Goal: Task Accomplishment & Management: Manage account settings

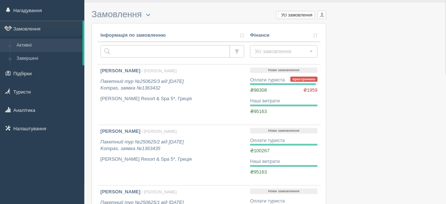
scroll to position [29, 0]
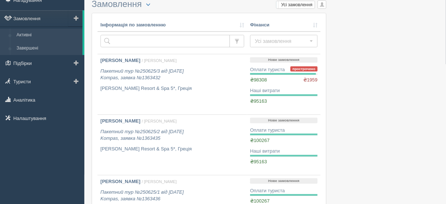
click at [45, 47] on link "Завершені" at bounding box center [47, 48] width 69 height 13
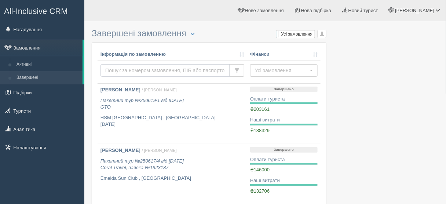
click at [117, 70] on input "text" at bounding box center [166, 70] width 130 height 12
type input "semykina"
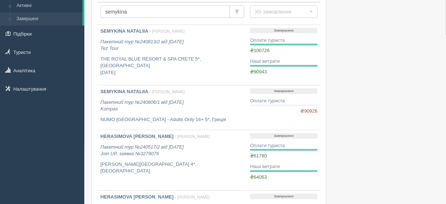
scroll to position [29, 0]
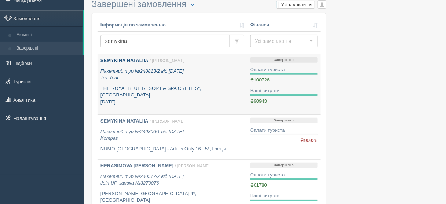
click at [131, 69] on icon "Пакетний тур №240813/2 від 13.08.2024 Tez Tour" at bounding box center [142, 74] width 83 height 12
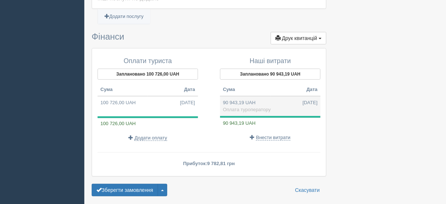
scroll to position [675, 0]
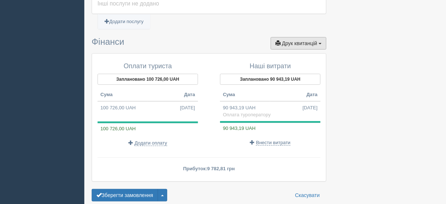
click at [293, 40] on span "Друк квитанцій" at bounding box center [299, 43] width 35 height 6
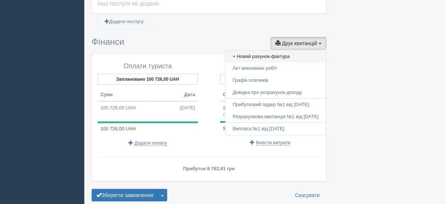
click at [253, 51] on link "+ Новий рахунок-фактура" at bounding box center [276, 57] width 101 height 12
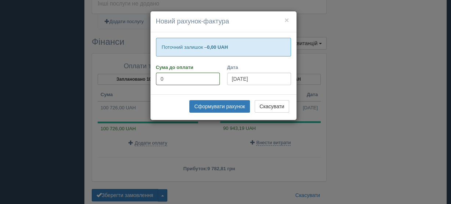
paste input "89552.82"
type input "89552.82"
click at [231, 105] on button "Сформувати рахунок" at bounding box center [219, 106] width 60 height 12
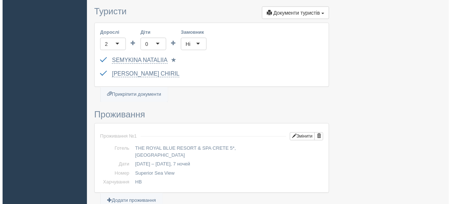
scroll to position [294, 0]
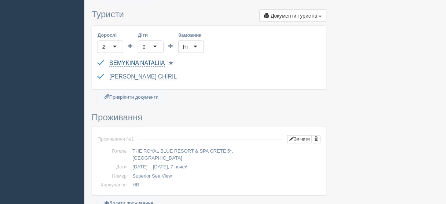
drag, startPoint x: 109, startPoint y: 62, endPoint x: 120, endPoint y: 62, distance: 11.0
click at [120, 62] on div "SEMYKINA NATALIIA FU947537 до 25.04.2029 Паспорт 2 Обрати іншого..." at bounding box center [209, 64] width 223 height 14
click at [120, 62] on link "SEMYKINA NATALIIA" at bounding box center [136, 63] width 55 height 7
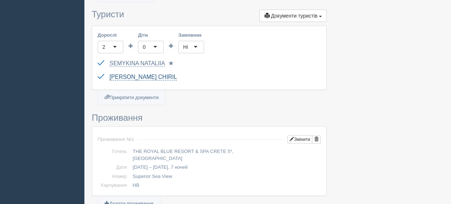
click at [139, 76] on link "[PERSON_NAME] CHIRIL" at bounding box center [143, 77] width 68 height 7
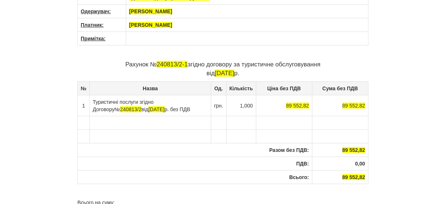
scroll to position [88, 0]
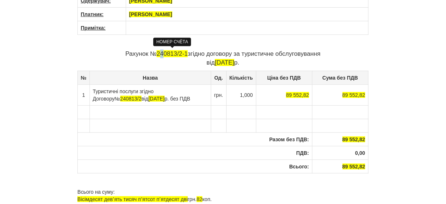
click at [163, 51] on span "240813/2-1" at bounding box center [172, 53] width 31 height 7
click at [177, 54] on span "250813/2-1" at bounding box center [172, 53] width 31 height 7
drag, startPoint x: 179, startPoint y: 52, endPoint x: 186, endPoint y: 53, distance: 7.1
click at [186, 53] on span "250814/2-1" at bounding box center [172, 53] width 31 height 7
drag, startPoint x: 188, startPoint y: 52, endPoint x: 322, endPoint y: 54, distance: 134.3
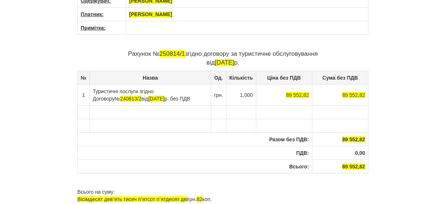
click at [322, 54] on p "Рахунок № 250814/1 згідно договору за туристичне обслуговування від 14.08.2025 …" at bounding box center [222, 59] width 291 height 18
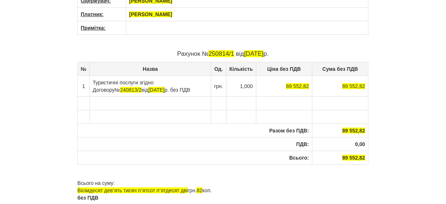
drag, startPoint x: 139, startPoint y: 80, endPoint x: 190, endPoint y: 88, distance: 51.6
click at [190, 88] on td "Туристичні послуги згідно Договору № 240813/2 від 13.08.2024 р. без ПДВ" at bounding box center [150, 86] width 121 height 21
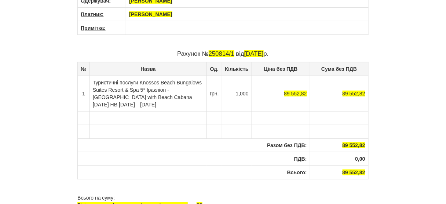
click at [139, 80] on td "Туристичні послуги Knossos Beach Bungalows Suites Resort & Spa 5* Іракліон - Ко…" at bounding box center [148, 94] width 117 height 36
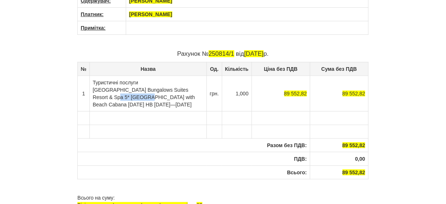
drag, startPoint x: 108, startPoint y: 95, endPoint x: 132, endPoint y: 95, distance: 24.2
click at [132, 95] on td "Туристичні послуги Knossos Beach Bungalows Suites Resort & Spa 5* Іракліон - Ко…" at bounding box center [148, 94] width 117 height 36
click at [137, 95] on td "Туристичні послуги Knossos Beach Bungalows Suites Resort & Spa 5*(Коккіні Хані …" at bounding box center [148, 94] width 117 height 36
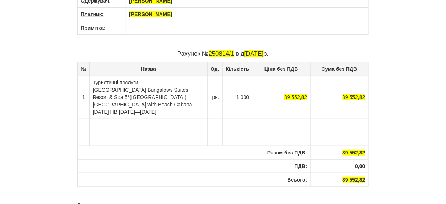
click at [125, 110] on td "Туристичні послуги Knossos Beach Bungalows Suites Resort & Spa 5*(Коккіні Хані)…" at bounding box center [149, 97] width 118 height 43
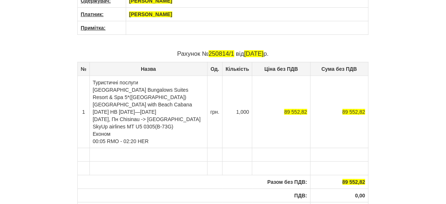
click at [92, 116] on td "Туристичні послуги Knossos Beach Bungalows Suites Resort & Spa 5*(Коккіні Хані)…" at bounding box center [149, 112] width 118 height 72
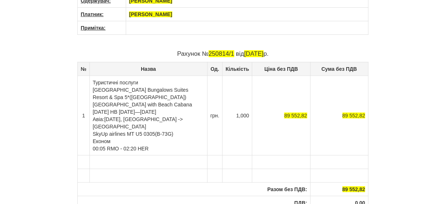
drag, startPoint x: 109, startPoint y: 117, endPoint x: 176, endPoint y: 124, distance: 67.8
click at [176, 124] on td "Туристичні послуги Knossos Beach Bungalows Suites Resort & Spa 5*(Коккіні Хані)…" at bounding box center [149, 116] width 118 height 80
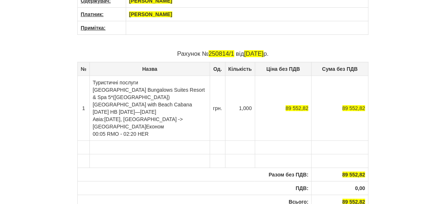
click at [150, 116] on td "Туристичні послуги Knossos Beach Bungalows Suites Resort & Spa 5*(Коккіні Хані)…" at bounding box center [150, 108] width 120 height 65
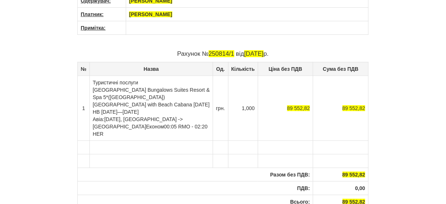
click at [183, 117] on td "Туристичні послуги Knossos Beach Bungalows Suites Resort & Spa 5*(Коккіні Хані)…" at bounding box center [151, 108] width 123 height 65
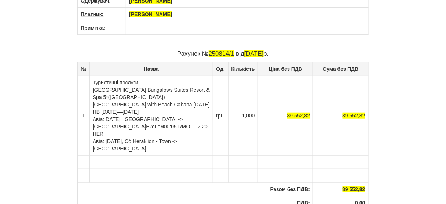
click at [117, 130] on td "Туристичні послуги Knossos Beach Bungalows Suites Resort & Spa 5*(Коккіні Хані)…" at bounding box center [151, 116] width 123 height 80
click at [181, 134] on td "Туристичні послуги Knossos Beach Bungalows Suites Resort & Spa 5*(Коккіні Хані)…" at bounding box center [151, 116] width 123 height 80
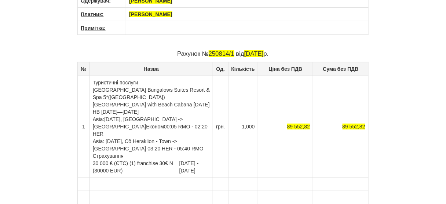
click at [130, 140] on td "Туристичні послуги Knossos Beach Bungalows Suites Resort & Spa 5*(Коккіні Хані)…" at bounding box center [151, 127] width 123 height 102
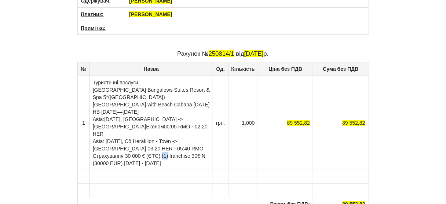
drag, startPoint x: 161, startPoint y: 141, endPoint x: 168, endPoint y: 140, distance: 6.6
click at [168, 140] on td "Туристичні послуги Knossos Beach Bungalows Suites Resort & Spa 5*(Коккіні Хані)…" at bounding box center [151, 123] width 123 height 94
drag, startPoint x: 195, startPoint y: 139, endPoint x: 123, endPoint y: 149, distance: 72.2
click at [123, 149] on td "Туристичні послуги Knossos Beach Bungalows Suites Resort & Spa 5*(Коккіні Хані)…" at bounding box center [151, 123] width 123 height 94
click at [161, 146] on td "Туристичні послуги Knossos Beach Bungalows Suites Resort & Spa 5*(Коккіні Хані)…" at bounding box center [151, 123] width 123 height 94
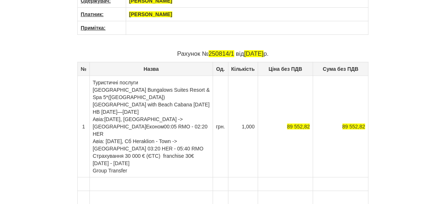
drag, startPoint x: 93, startPoint y: 148, endPoint x: 150, endPoint y: 146, distance: 56.5
click at [150, 146] on td "Туристичні послуги Knossos Beach Bungalows Suites Resort & Spa 5*(Коккіні Хані)…" at bounding box center [151, 127] width 123 height 102
copy td "18.08.2025 - 23.08.2025"
click at [128, 156] on td "Туристичні послуги Knossos Beach Bungalows Suites Resort & Spa 5*(Коккіні Хані)…" at bounding box center [151, 127] width 123 height 102
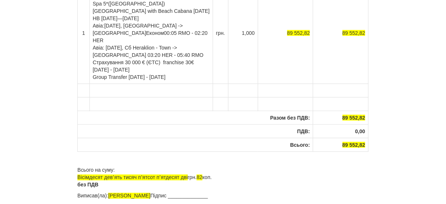
scroll to position [185, 0]
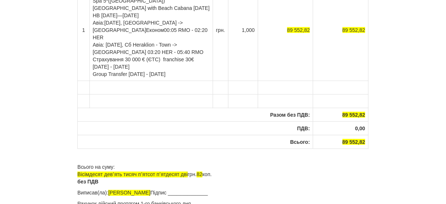
drag, startPoint x: 188, startPoint y: 176, endPoint x: 247, endPoint y: 178, distance: 59.1
click at [247, 189] on p "Виписав(ла): Браткова Анастасія Андріївна Підпис ______________" at bounding box center [222, 192] width 291 height 7
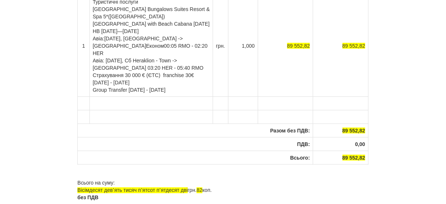
scroll to position [155, 0]
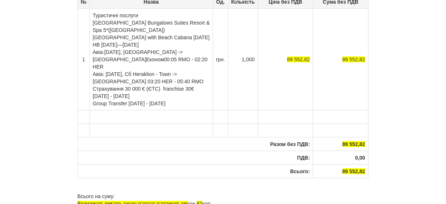
drag, startPoint x: 184, startPoint y: 87, endPoint x: 91, endPoint y: 13, distance: 118.3
click at [91, 13] on td "Туристичні послуги Knossos Beach Bungalows Suites Resort & Spa 5*(Коккіні Хані)…" at bounding box center [151, 59] width 123 height 102
copy td "Туристичні послуги Knossos Beach Bungalows Suites Resort & Spa 5*(Коккіні Хані)…"
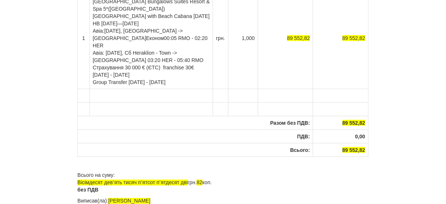
scroll to position [185, 0]
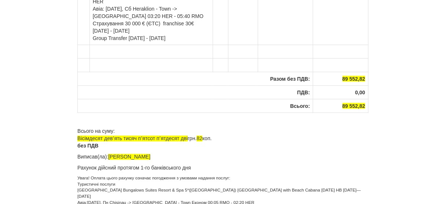
scroll to position [221, 0]
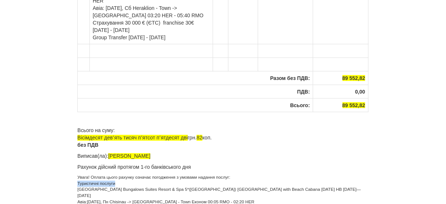
drag, startPoint x: 119, startPoint y: 167, endPoint x: 77, endPoint y: 168, distance: 41.9
click at [77, 175] on p "Увага! Оплата цього рахунку означає погодження з умовами надання послуг: Турист…" at bounding box center [222, 199] width 291 height 49
drag, startPoint x: 174, startPoint y: 179, endPoint x: 188, endPoint y: 181, distance: 14.1
click at [188, 181] on p "Увага! Оплата цього рахунку означає погодження з умовами надання послуг: Knosso…" at bounding box center [222, 199] width 291 height 49
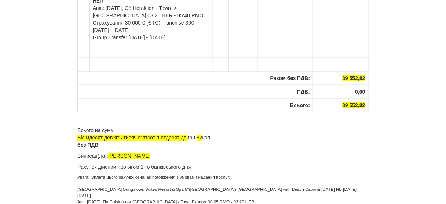
click at [173, 183] on p "Увага! Оплата цього рахунку означає погодження з умовами надання послуг: Knosso…" at bounding box center [222, 199] width 291 height 49
click at [174, 189] on div "Постачальник: ФОП Браткова Анастасія Андріївна ЄДРПОУ 3539505627 Р/р: UA4430529…" at bounding box center [222, 41] width 291 height 462
drag, startPoint x: 173, startPoint y: 178, endPoint x: 189, endPoint y: 178, distance: 15.4
click at [189, 178] on p "Увага! Оплата цього рахунку означає погодження з умовами надання послуг: Knosso…" at bounding box center [222, 199] width 291 height 49
copy p "Економ"
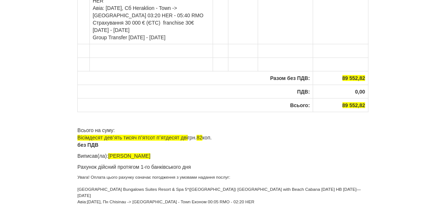
click at [175, 185] on p "Увага! Оплата цього рахунку означає погодження з умовами надання послуг: Knosso…" at bounding box center [222, 199] width 291 height 49
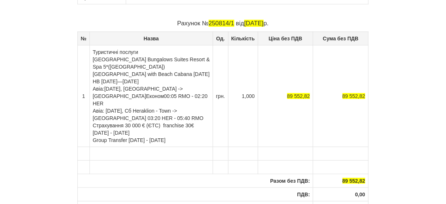
scroll to position [104, 0]
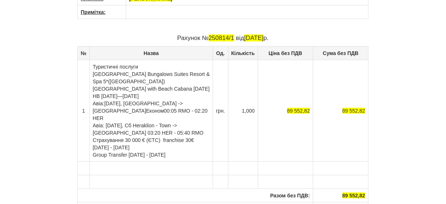
click at [113, 117] on td "Туристичні послуги Knossos Beach Bungalows Suites Resort & Spa 5*(Коккіні Хані)…" at bounding box center [151, 111] width 123 height 102
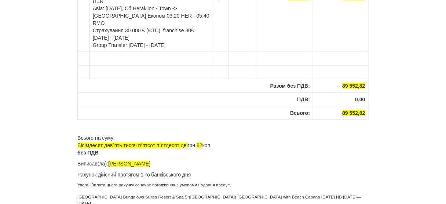
scroll to position [221, 0]
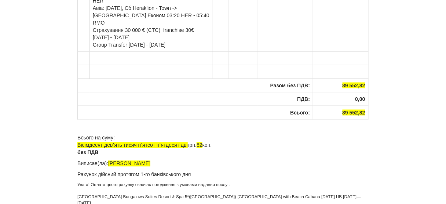
click at [235, 182] on p "Увага! Оплата цього рахунку означає погодження з умовами надання послуг: Knosso…" at bounding box center [222, 206] width 291 height 49
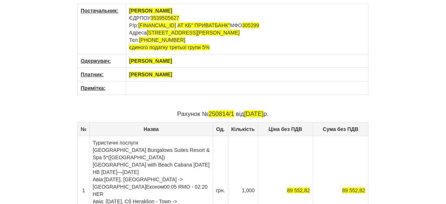
scroll to position [0, 0]
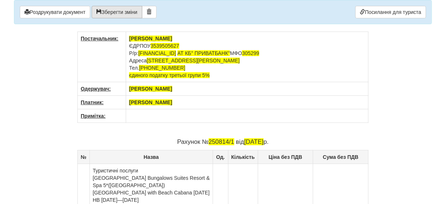
click at [127, 11] on button "Зберегти зміни" at bounding box center [117, 12] width 51 height 12
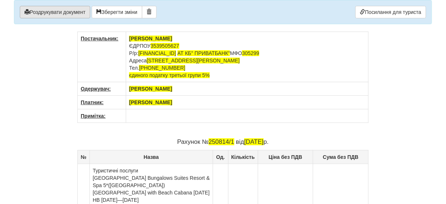
click at [74, 11] on button "Роздрукувати документ" at bounding box center [55, 12] width 70 height 12
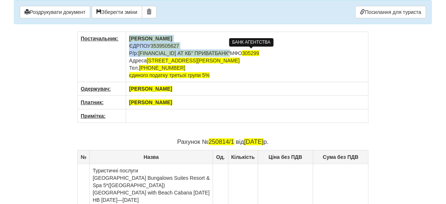
drag, startPoint x: 128, startPoint y: 37, endPoint x: 277, endPoint y: 52, distance: 150.0
click at [277, 52] on td "ФОП Браткова Анастасія Андріївна ЄДРПОУ 3539505627 Р/р: UA443052990000026008010…" at bounding box center [247, 57] width 243 height 50
copy td "ФОП Браткова Анастасія Андріївна ЄДРПОУ 3539505627 Р/р: UA443052990000026008010…"
drag, startPoint x: 202, startPoint y: 141, endPoint x: 280, endPoint y: 139, distance: 78.2
click at [280, 139] on p "Рахунок № 250814/1 від 14.08.2025 р." at bounding box center [222, 142] width 291 height 9
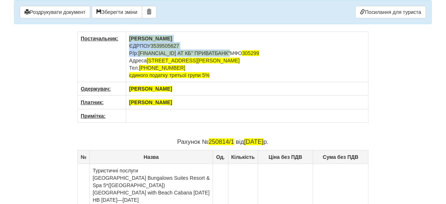
copy p "250814/1 від 14.08.2025 р."
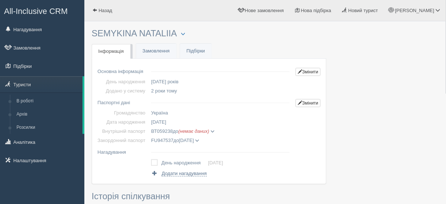
drag, startPoint x: 93, startPoint y: 32, endPoint x: 176, endPoint y: 34, distance: 83.3
click at [176, 34] on h3 "SEMYKINA NATALIIA Менеджер: [PERSON_NAME] Travel [PHONE_NUMBER], [PHONE_NUMBER]…" at bounding box center [209, 34] width 235 height 10
copy h3 "SEMYKINA NATALIIA"
drag, startPoint x: 176, startPoint y: 120, endPoint x: 152, endPoint y: 122, distance: 24.3
click at [152, 122] on td "[DATE]" at bounding box center [220, 121] width 145 height 9
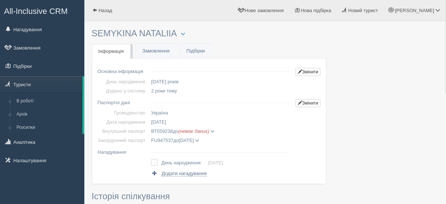
copy span "[DATE]"
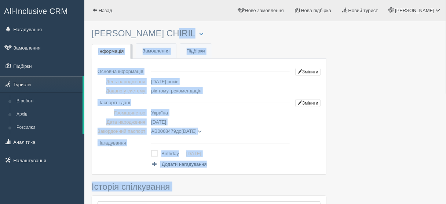
drag, startPoint x: 91, startPoint y: 32, endPoint x: 154, endPoint y: 31, distance: 62.8
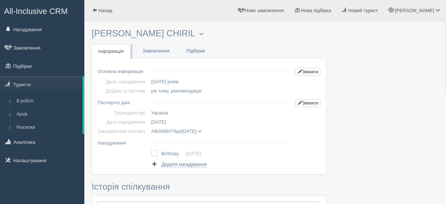
drag, startPoint x: 92, startPoint y: 32, endPoint x: 199, endPoint y: 33, distance: 106.8
click at [199, 33] on h3 "PANTELEIMONOV CHIRIL Менеджер: Александра Coral Travel +380974803434, +35797751…" at bounding box center [209, 34] width 235 height 10
copy h3 "[PERSON_NAME] CHIRIL"
drag, startPoint x: 177, startPoint y: 121, endPoint x: 150, endPoint y: 121, distance: 27.5
click at [150, 121] on td "19.06.2000" at bounding box center [220, 121] width 145 height 9
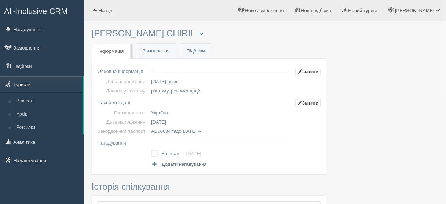
copy span "19.06.2000"
